Goal: Communication & Community: Answer question/provide support

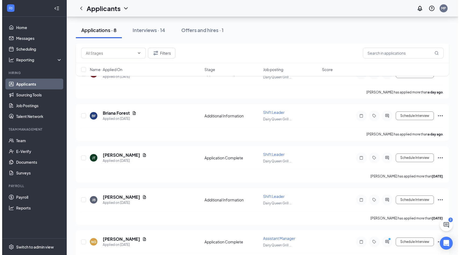
scroll to position [183, 0]
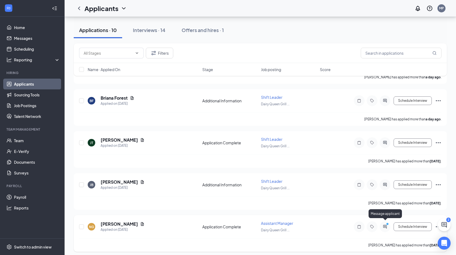
click at [385, 223] on icon "PrimaryDot" at bounding box center [388, 224] width 6 height 4
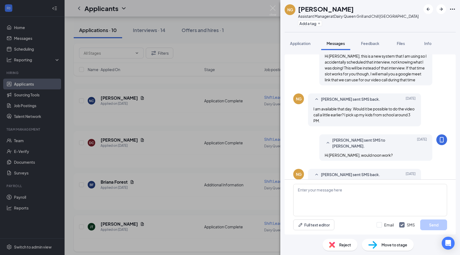
scroll to position [222, 0]
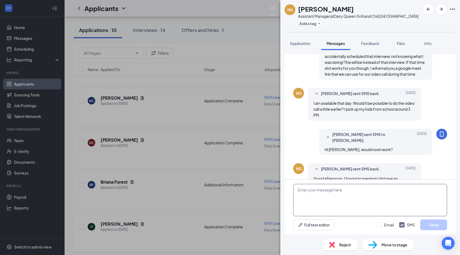
click at [312, 197] on textarea at bounding box center [371, 200] width 154 height 32
type textarea "Hi [PERSON_NAME], apologies, something came up [DATE]. Do you have availability…"
click at [377, 247] on img at bounding box center [373, 245] width 9 height 8
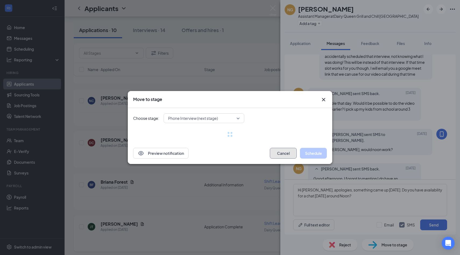
click at [279, 152] on button "Cancel" at bounding box center [283, 153] width 27 height 11
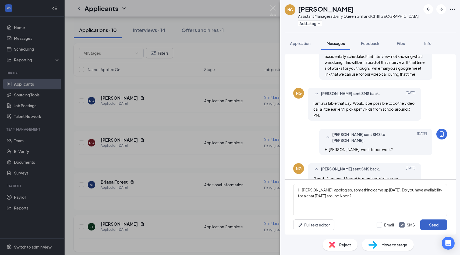
click at [428, 226] on button "Send" at bounding box center [434, 224] width 27 height 11
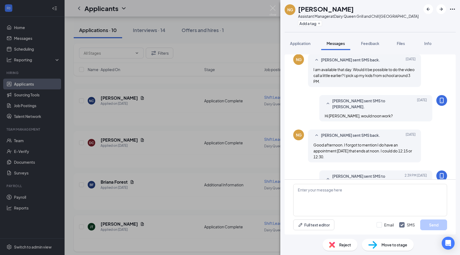
scroll to position [257, 0]
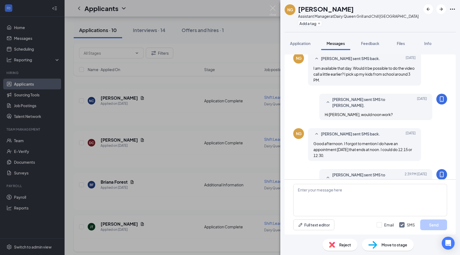
click at [199, 36] on div "NG [PERSON_NAME] Assistant Manager at Dairy Queen Grill and Chill Ithaca Add a …" at bounding box center [230, 127] width 460 height 255
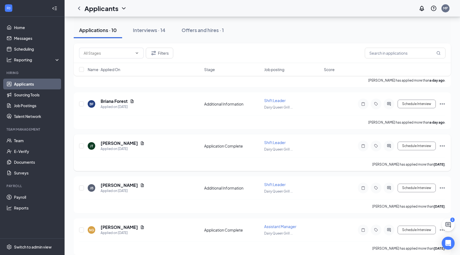
scroll to position [266, 0]
